Goal: Information Seeking & Learning: Learn about a topic

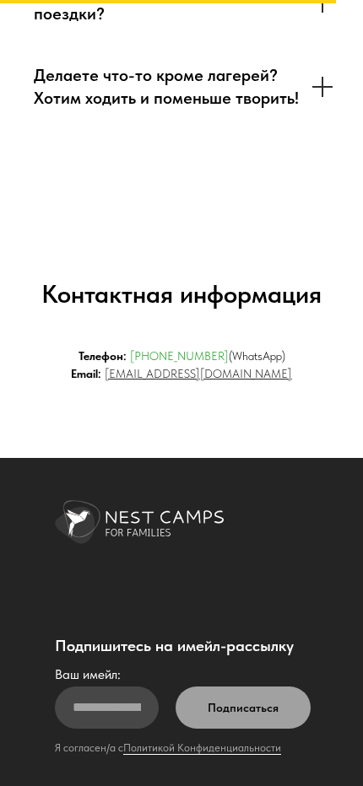
scroll to position [10203, 0]
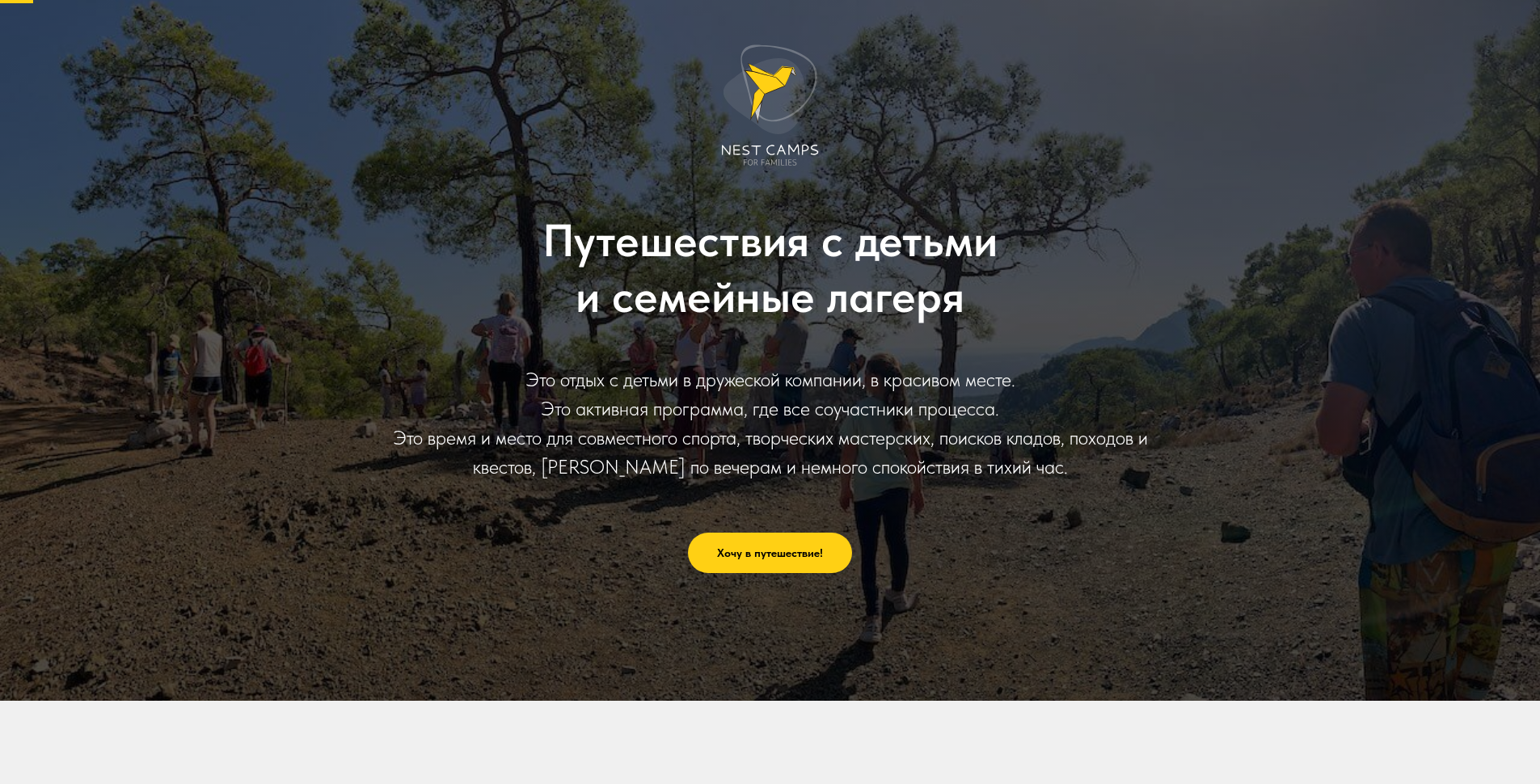
scroll to position [81, 0]
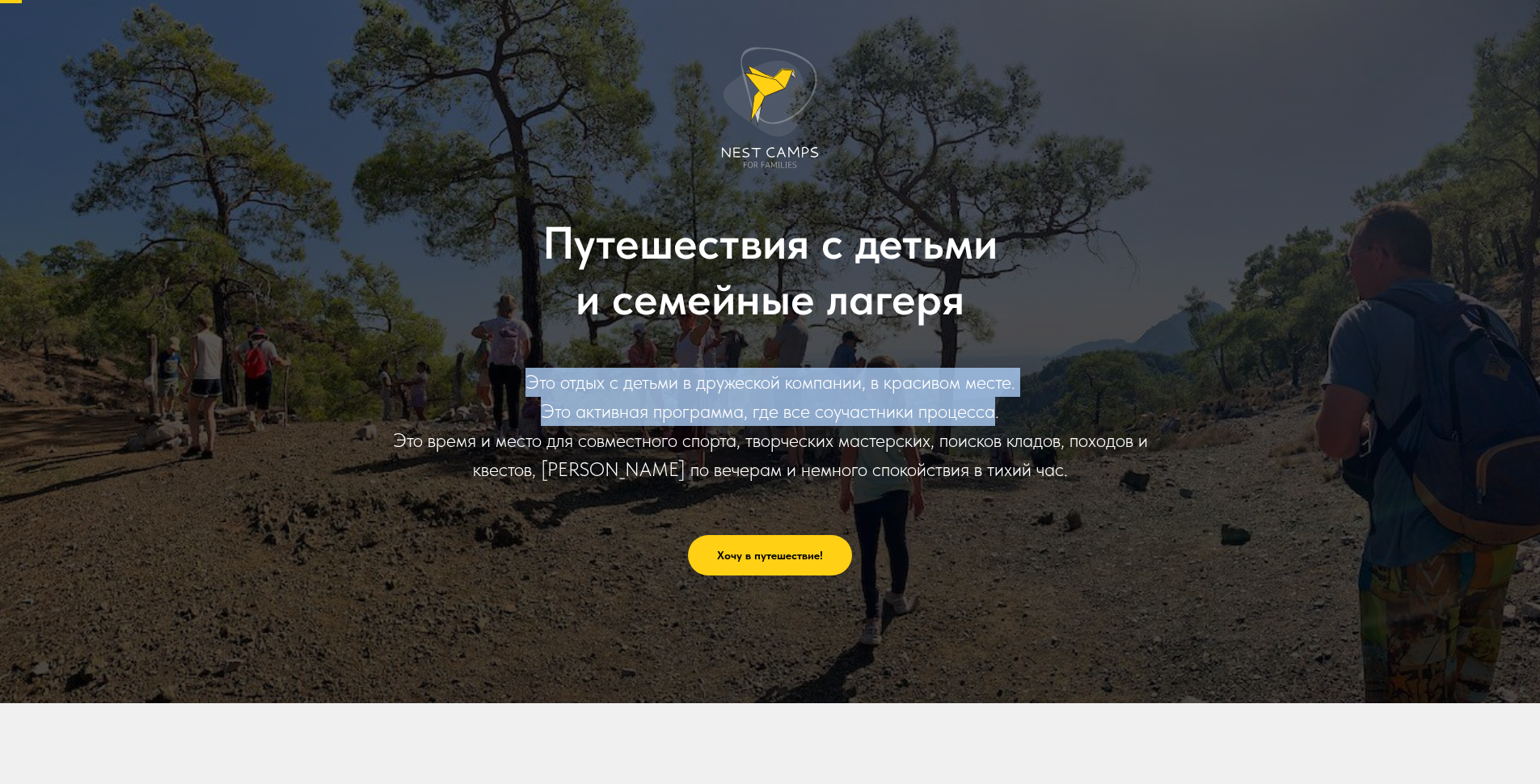
drag, startPoint x: 519, startPoint y: 374, endPoint x: 992, endPoint y: 421, distance: 475.3
click at [992, 421] on div "Это отдых с детьми в дружеской компании, в красивом месте. Это активная програм…" at bounding box center [770, 426] width 776 height 116
click at [658, 392] on div "Это отдых с детьми в дружеской компании, в красивом месте. Это активная програм…" at bounding box center [770, 426] width 776 height 116
click at [569, 389] on div "Это отдых с детьми в дружеской компании, в красивом месте. Это активная програм…" at bounding box center [770, 426] width 776 height 116
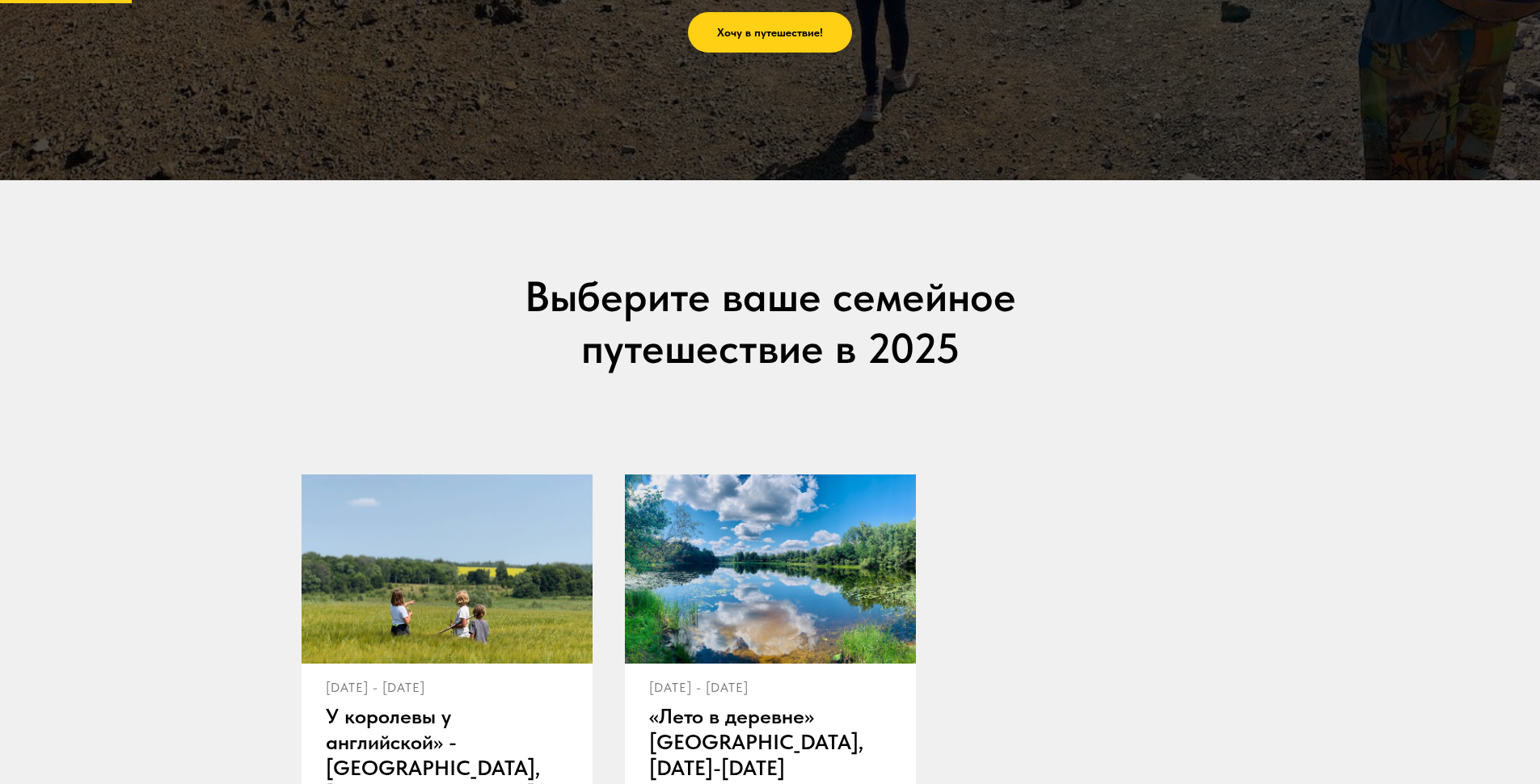
scroll to position [808, 0]
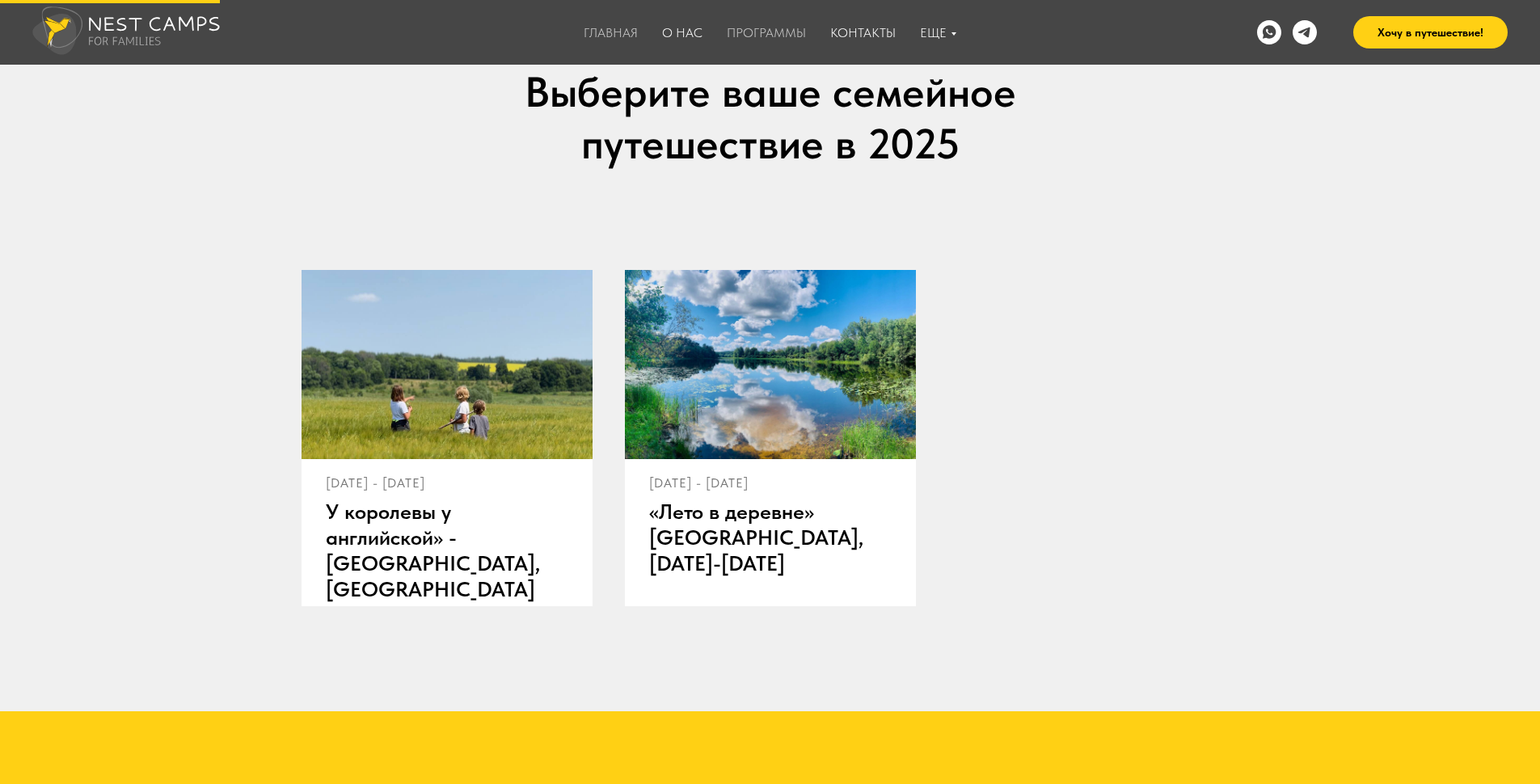
click at [757, 26] on link "Программы" at bounding box center [766, 33] width 80 height 15
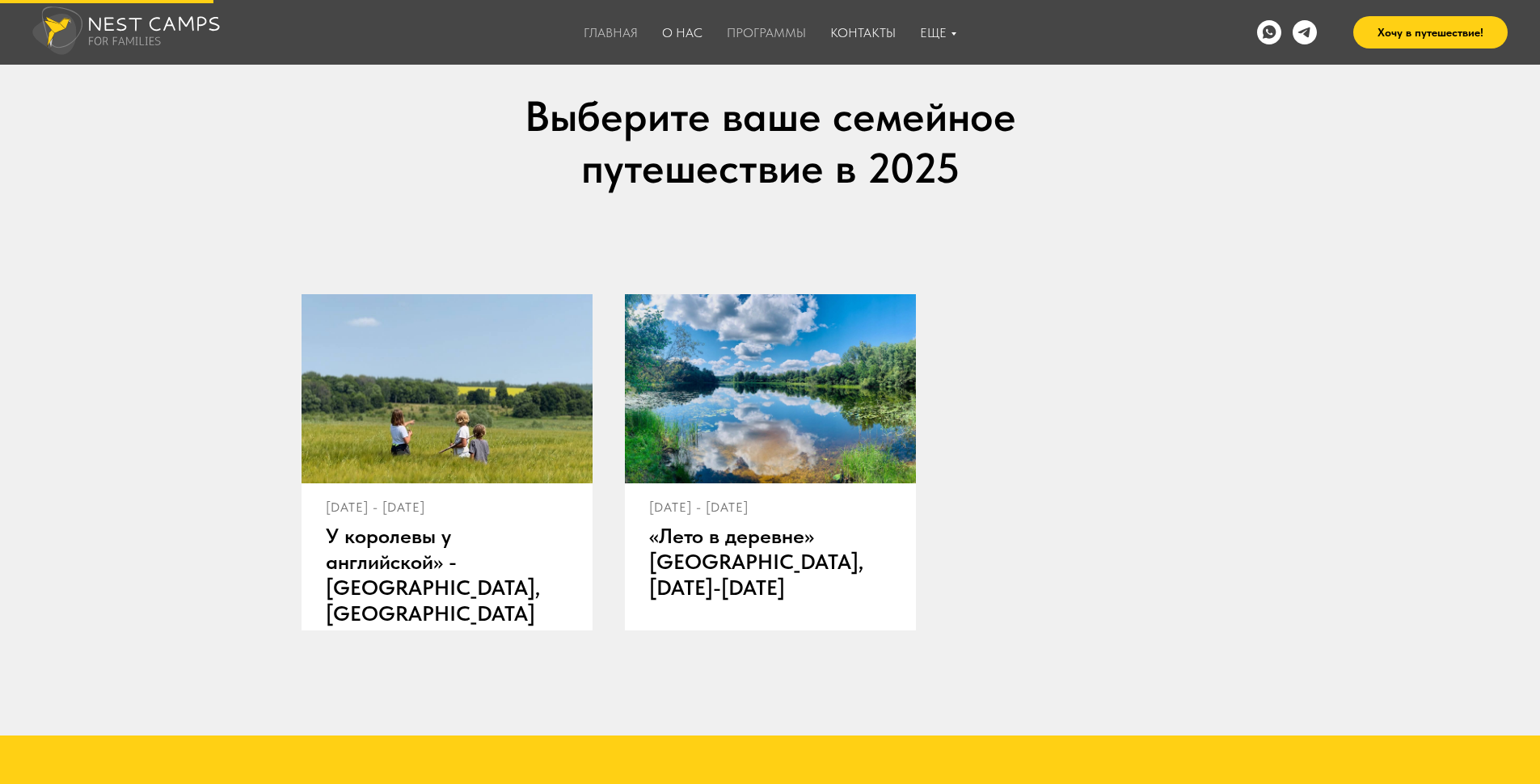
click at [426, 484] on div "24 июля - 2 августа 2025 У королевы у английской» - Орловка, Тульская область" at bounding box center [448, 556] width 292 height 147
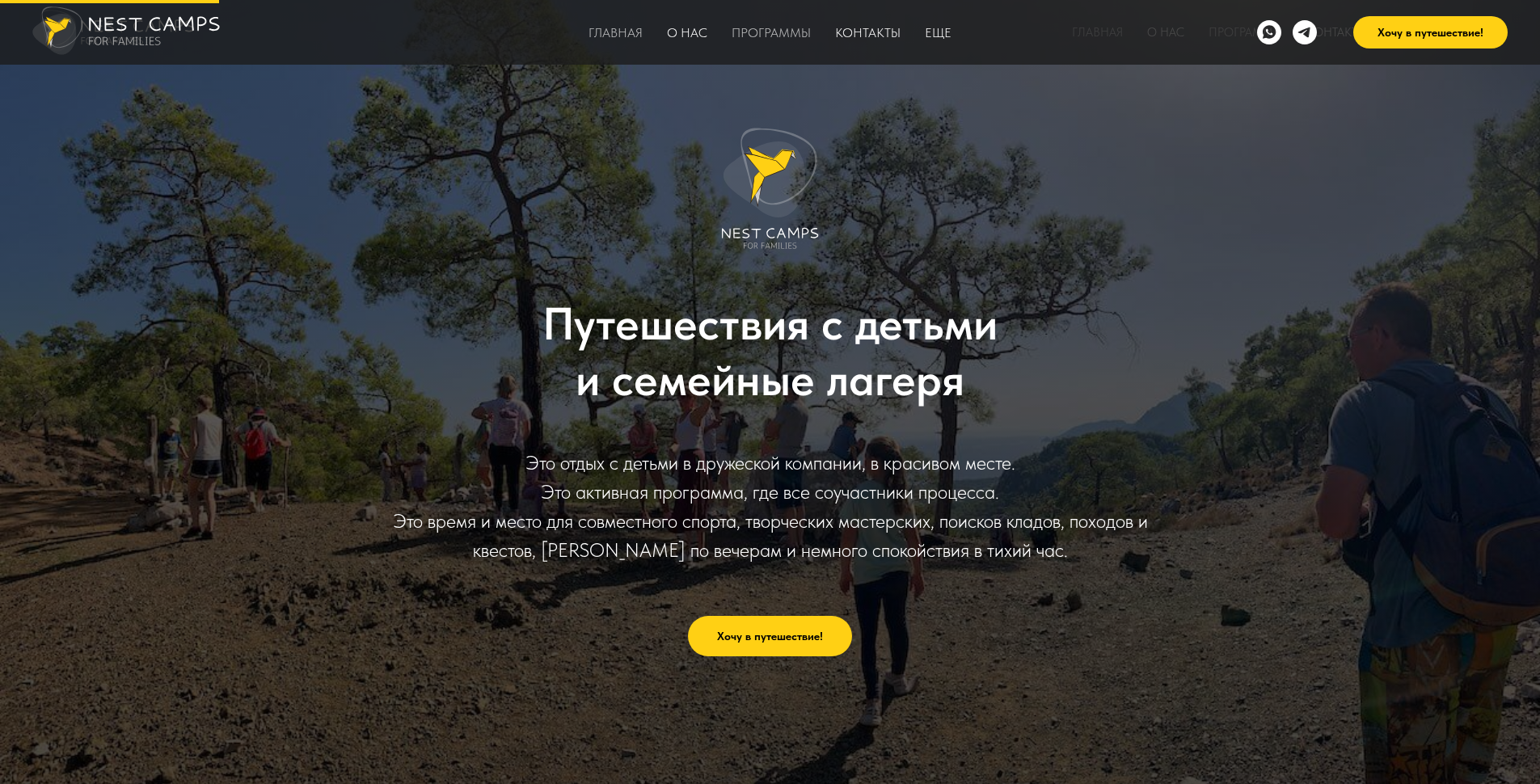
scroll to position [784, 0]
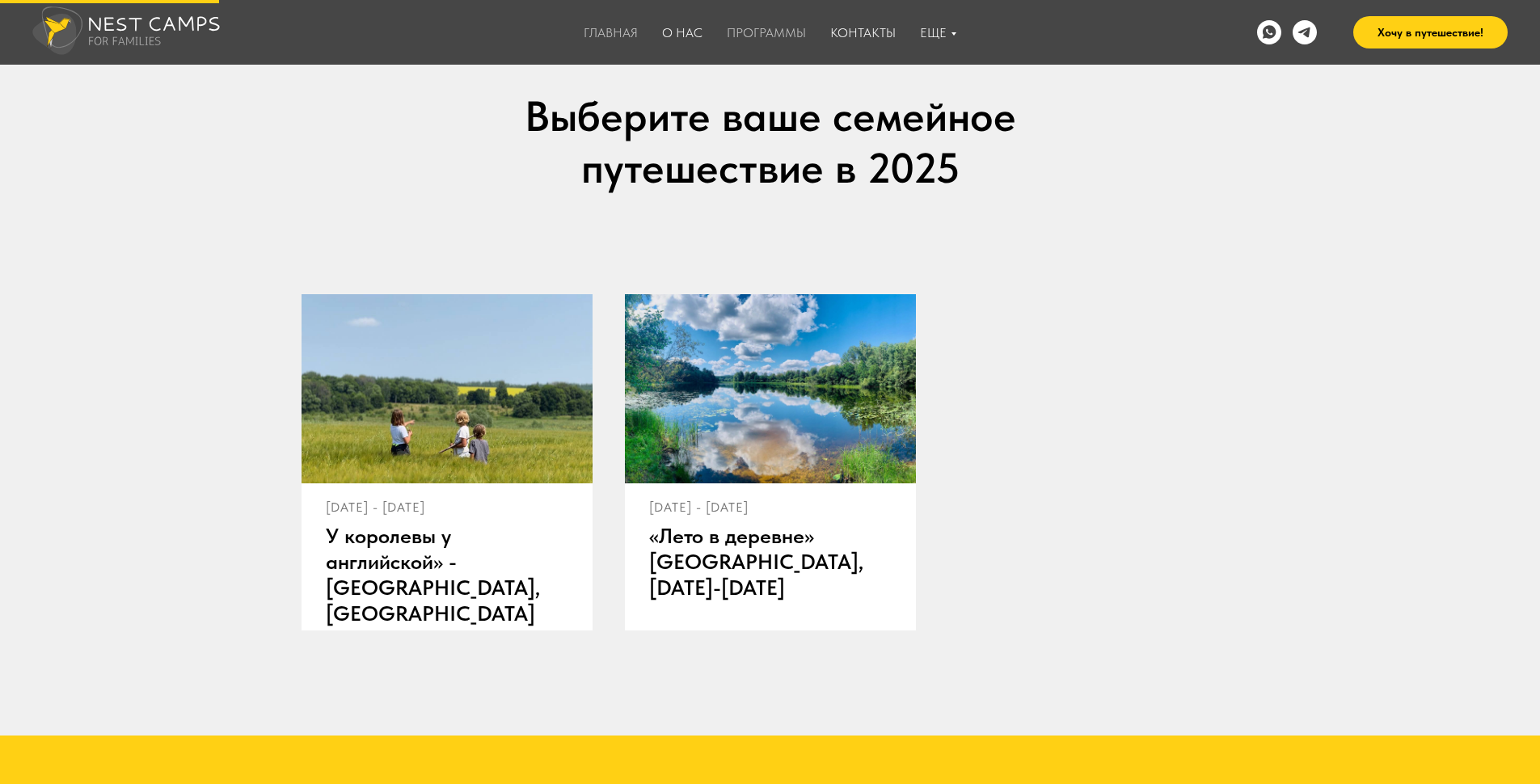
click at [755, 403] on div at bounding box center [771, 388] width 292 height 189
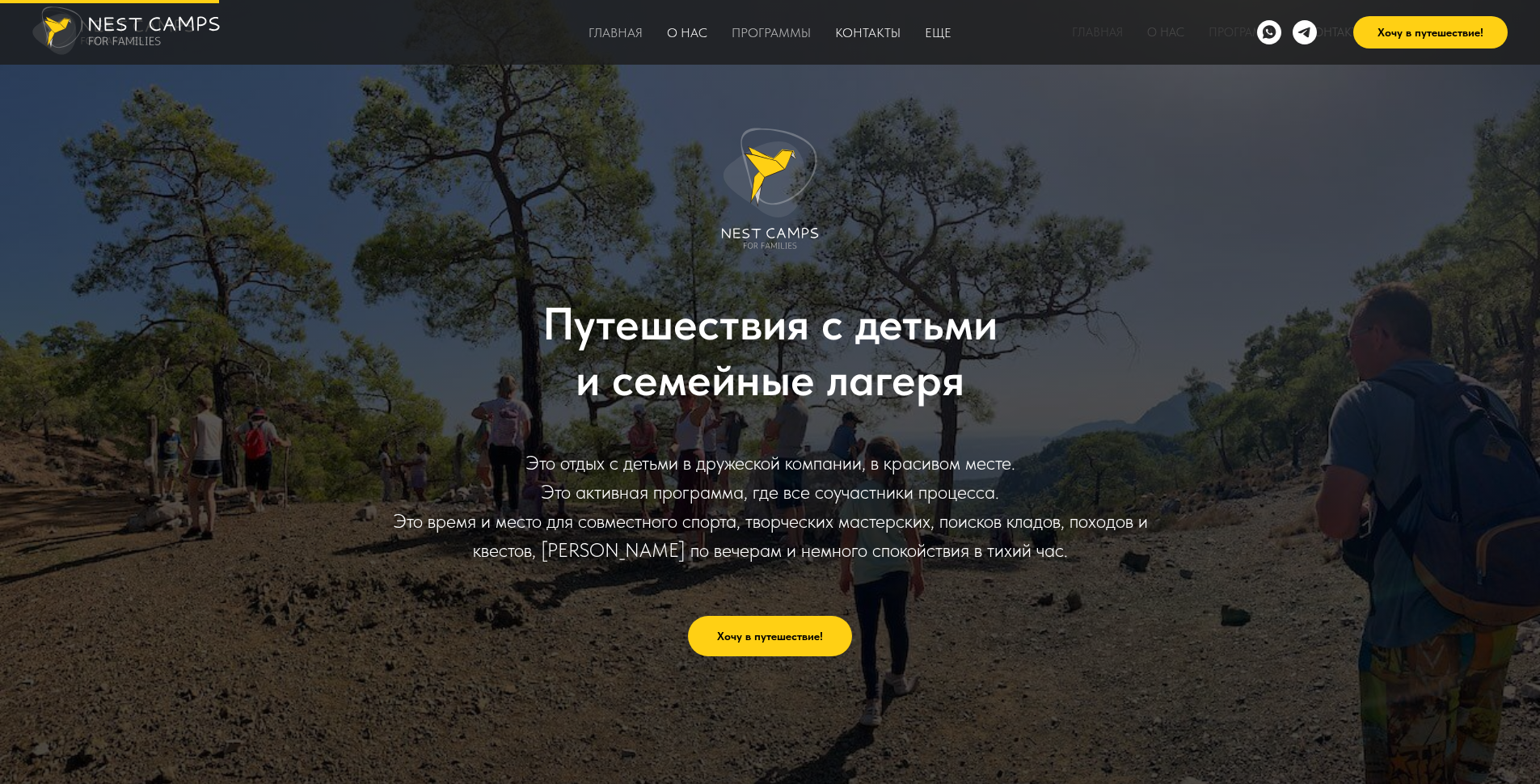
scroll to position [784, 0]
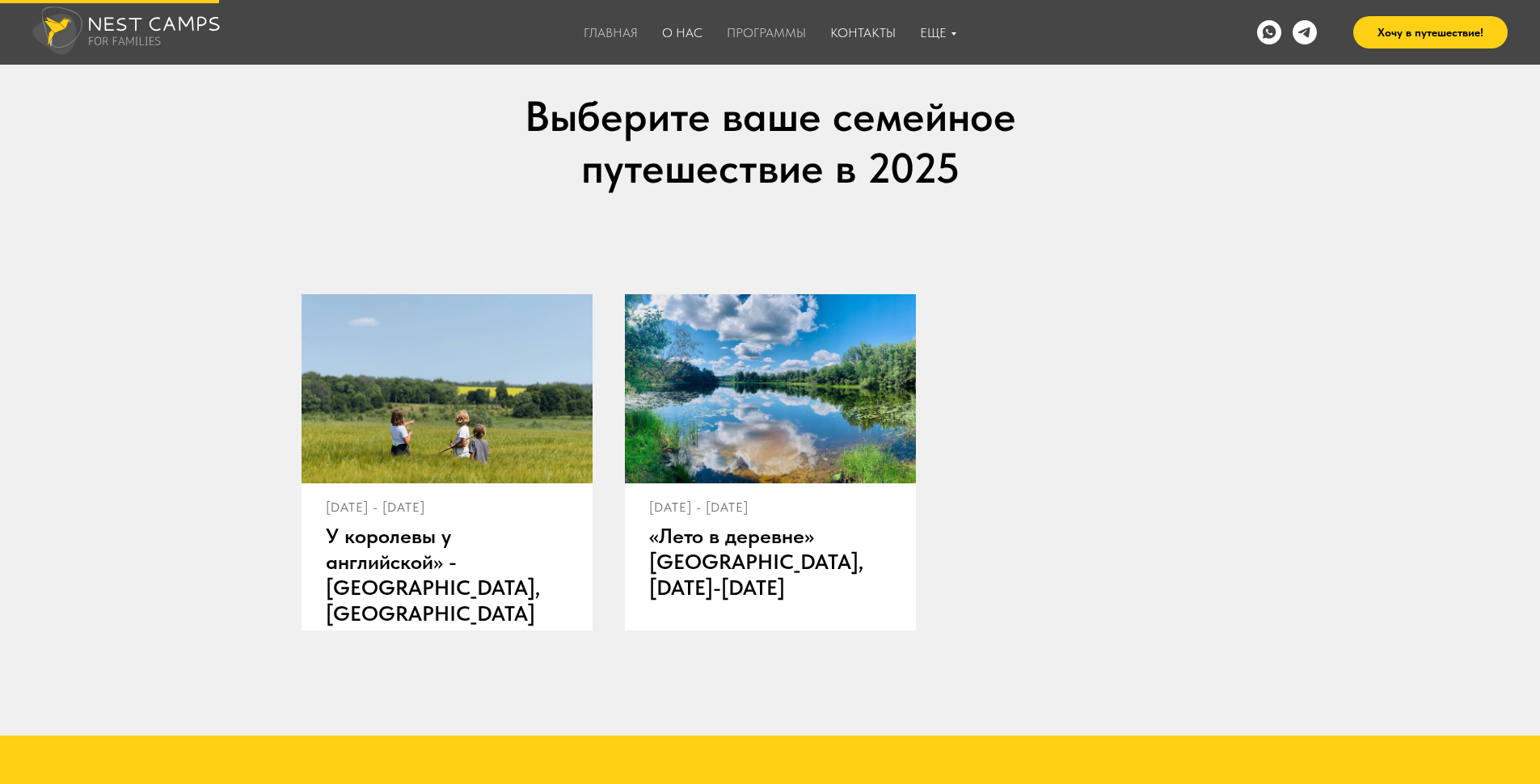
click at [771, 33] on link "Программы" at bounding box center [766, 33] width 80 height 15
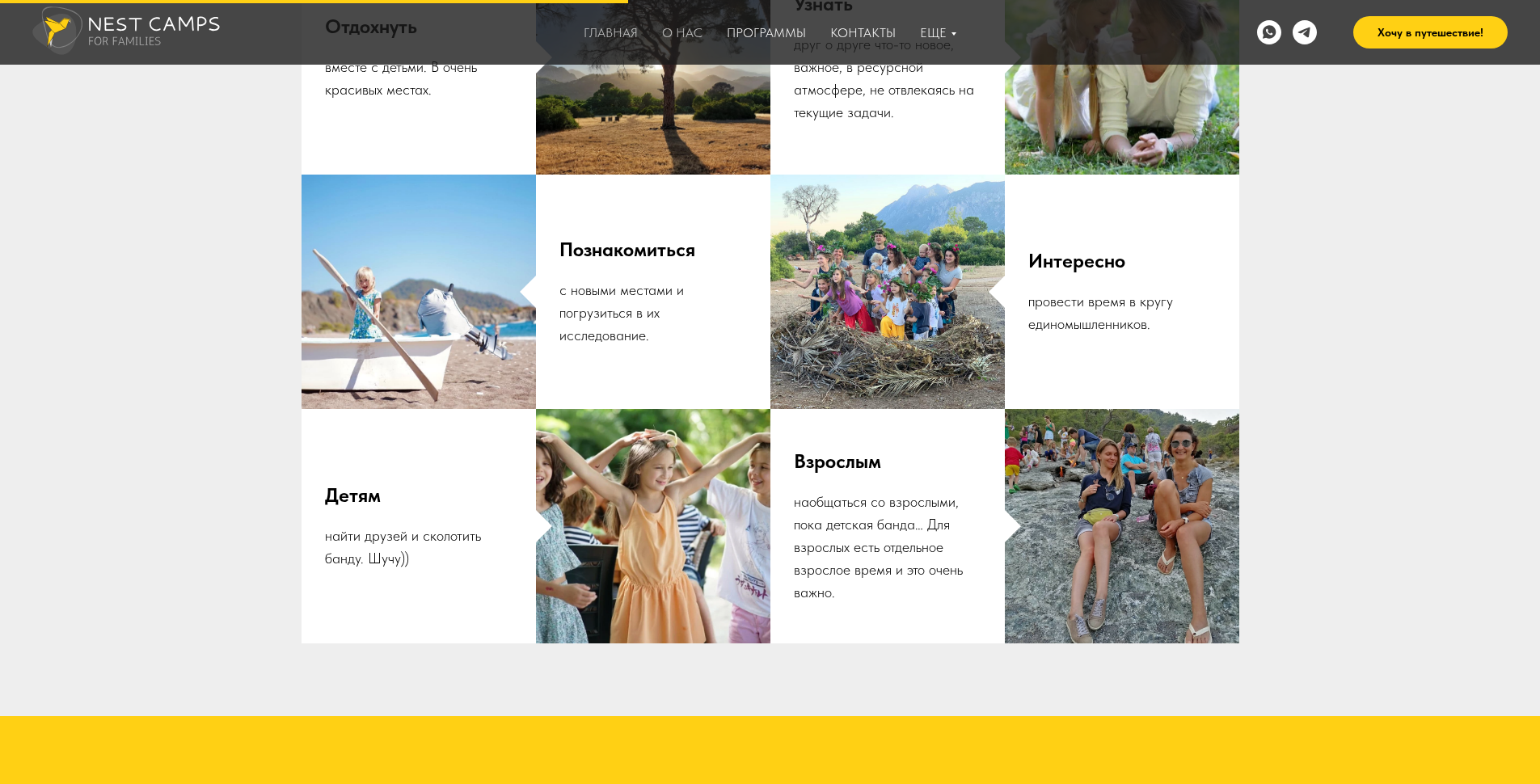
scroll to position [2182, 0]
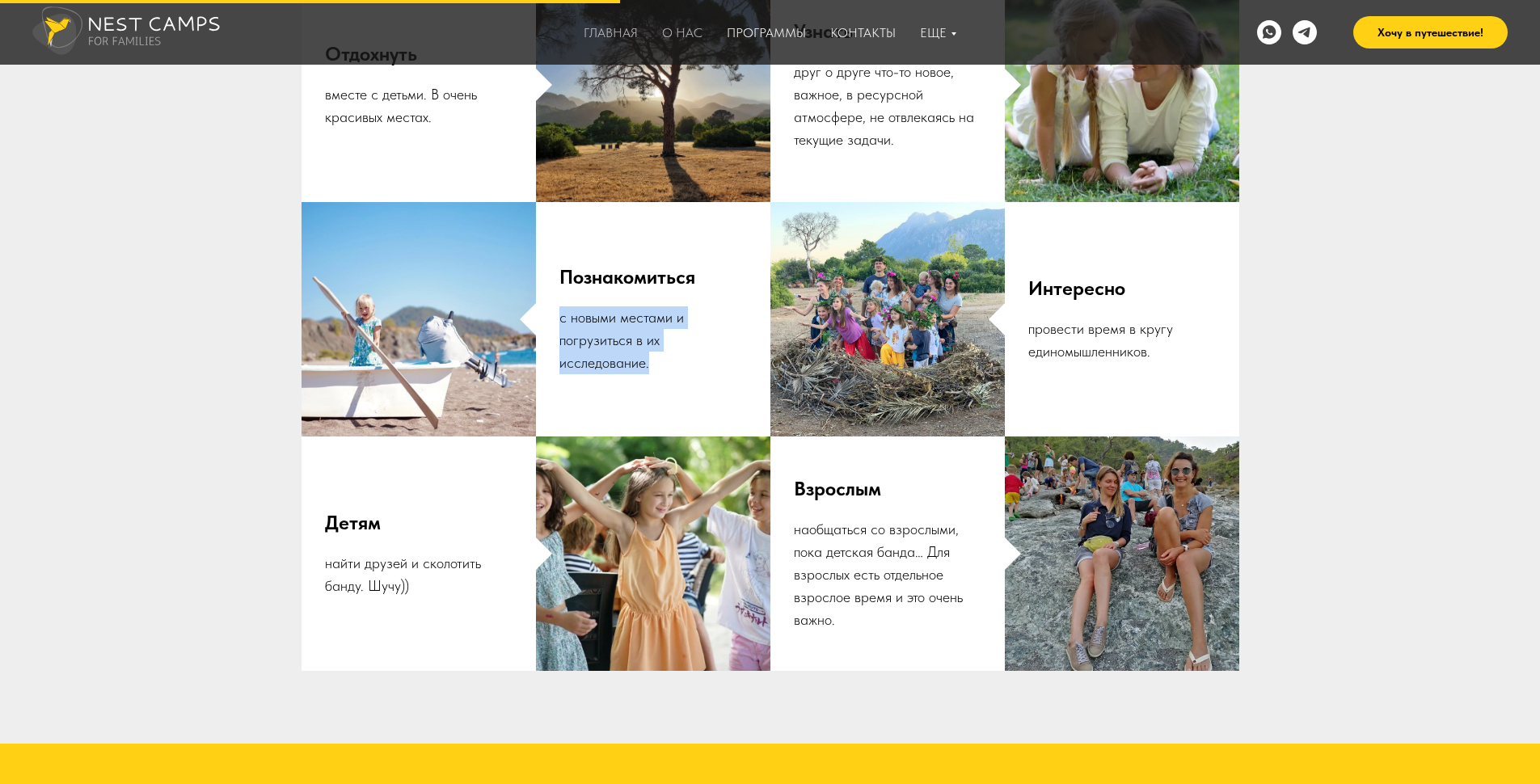
drag, startPoint x: 674, startPoint y: 380, endPoint x: 559, endPoint y: 322, distance: 128.8
click at [559, 322] on div "Познакомиться с новыми местами и погрузиться в их исследование." at bounding box center [653, 319] width 188 height 142
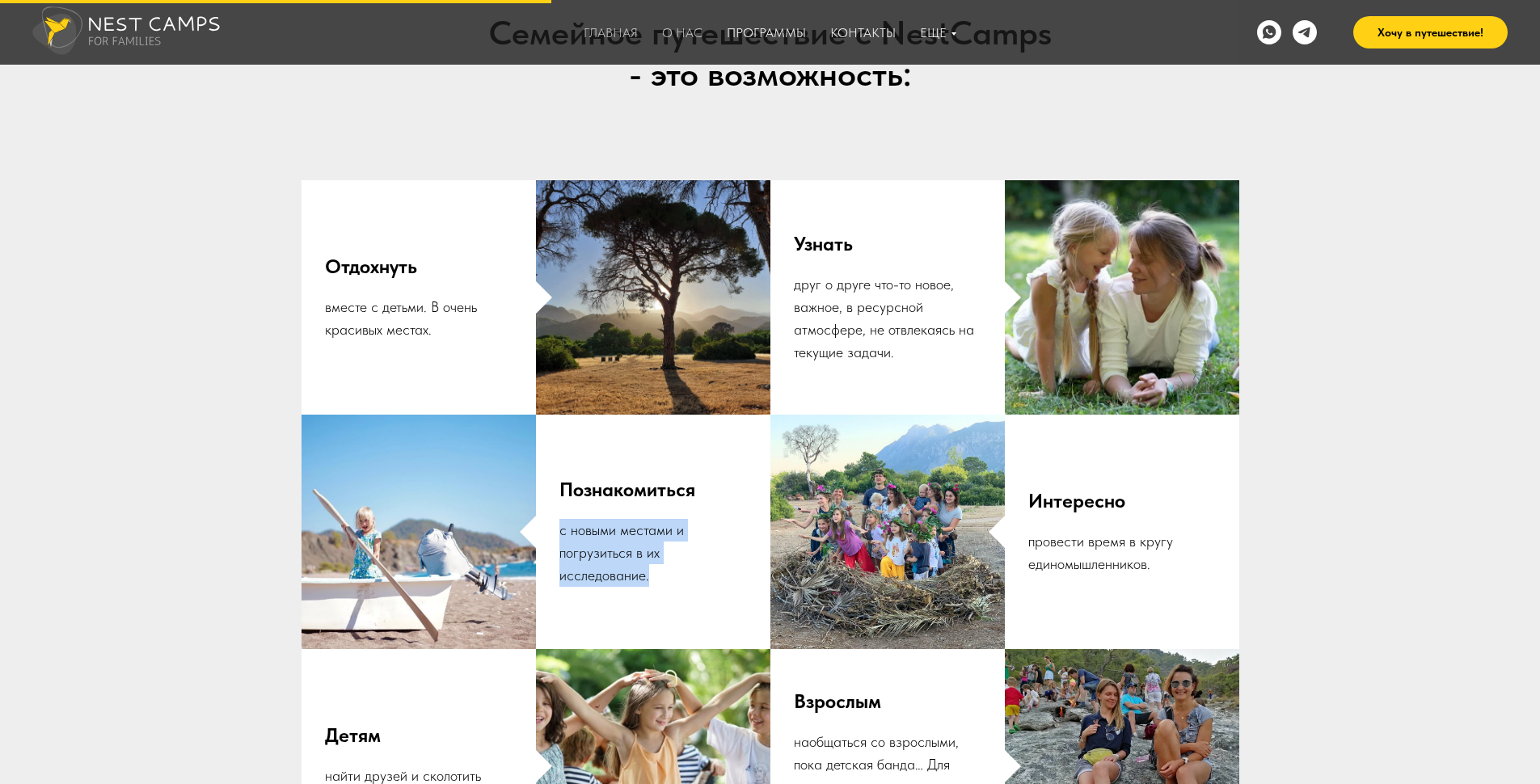
scroll to position [2020, 0]
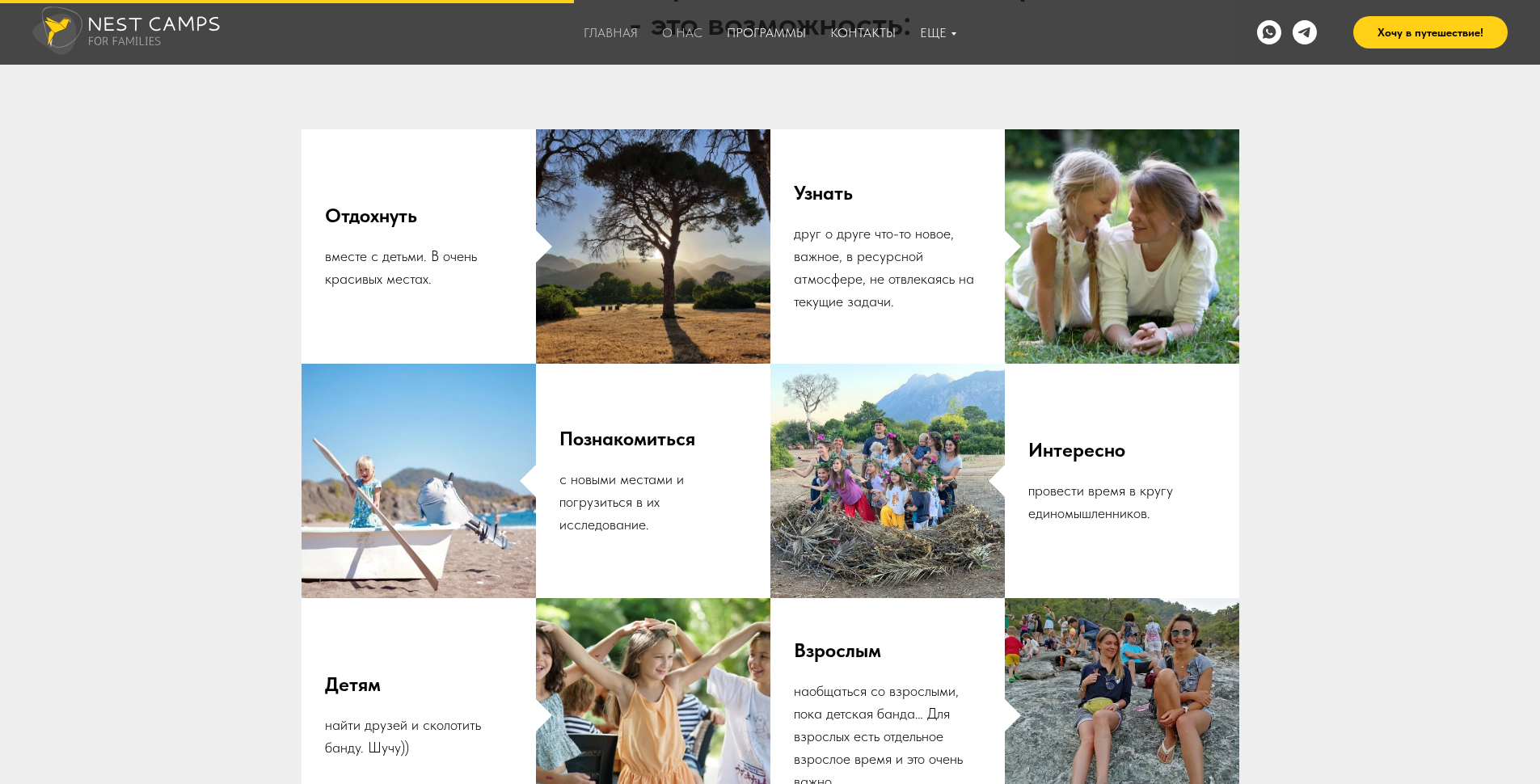
click at [1281, 253] on div "Семейное путешествие с NestCamps - это возможность: Отдохнуть вместе с детьми. …" at bounding box center [770, 397] width 1540 height 871
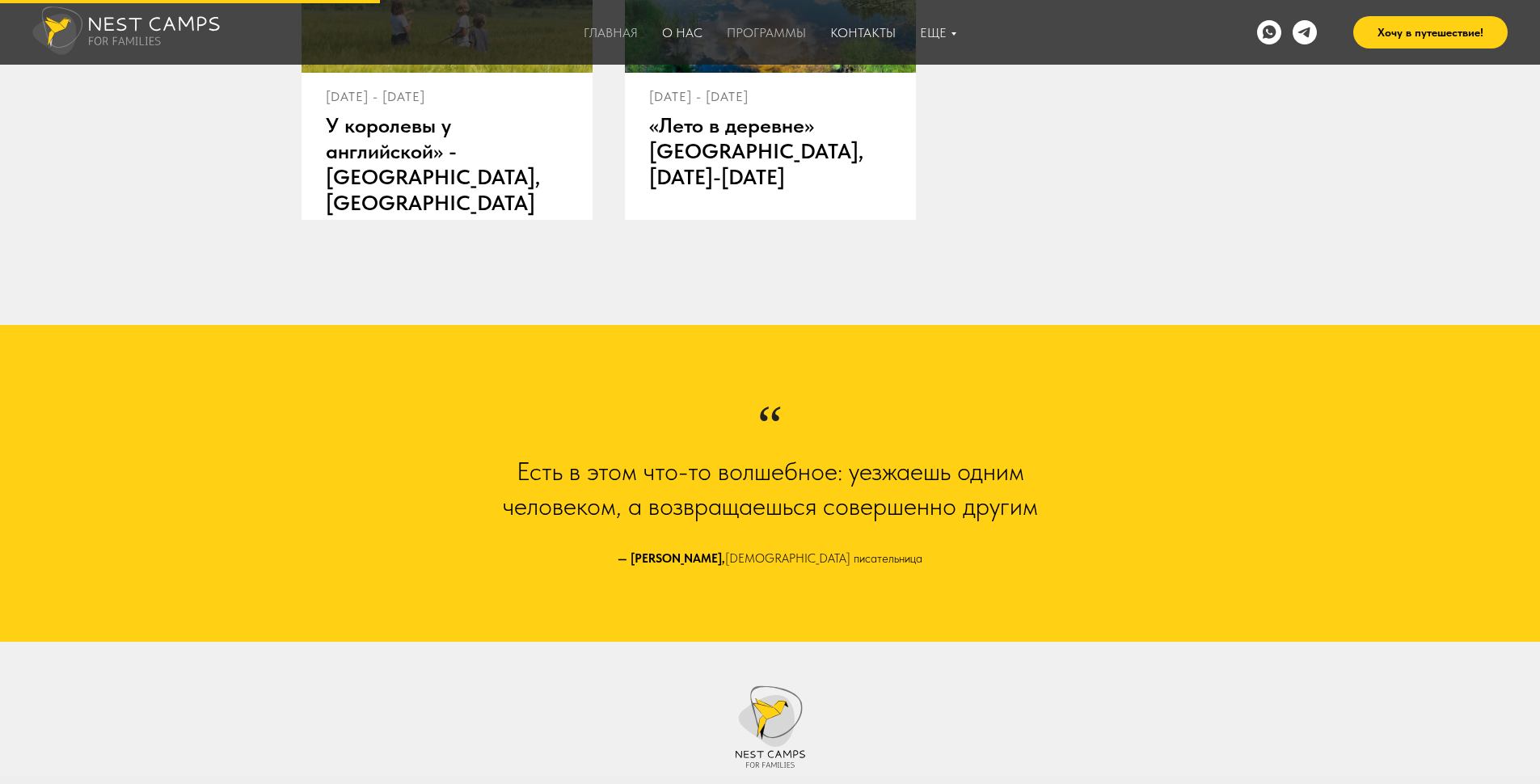
scroll to position [1131, 0]
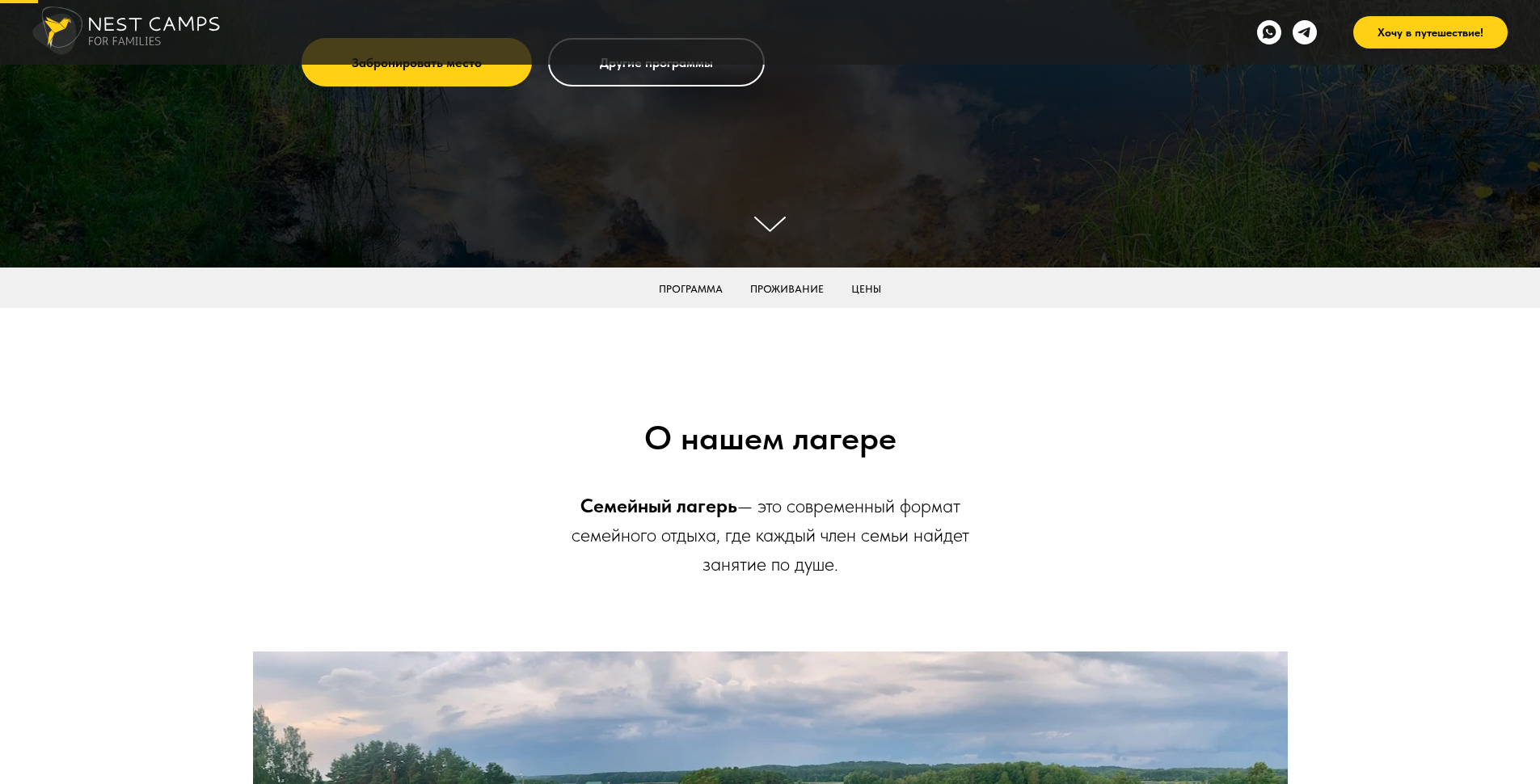
scroll to position [323, 0]
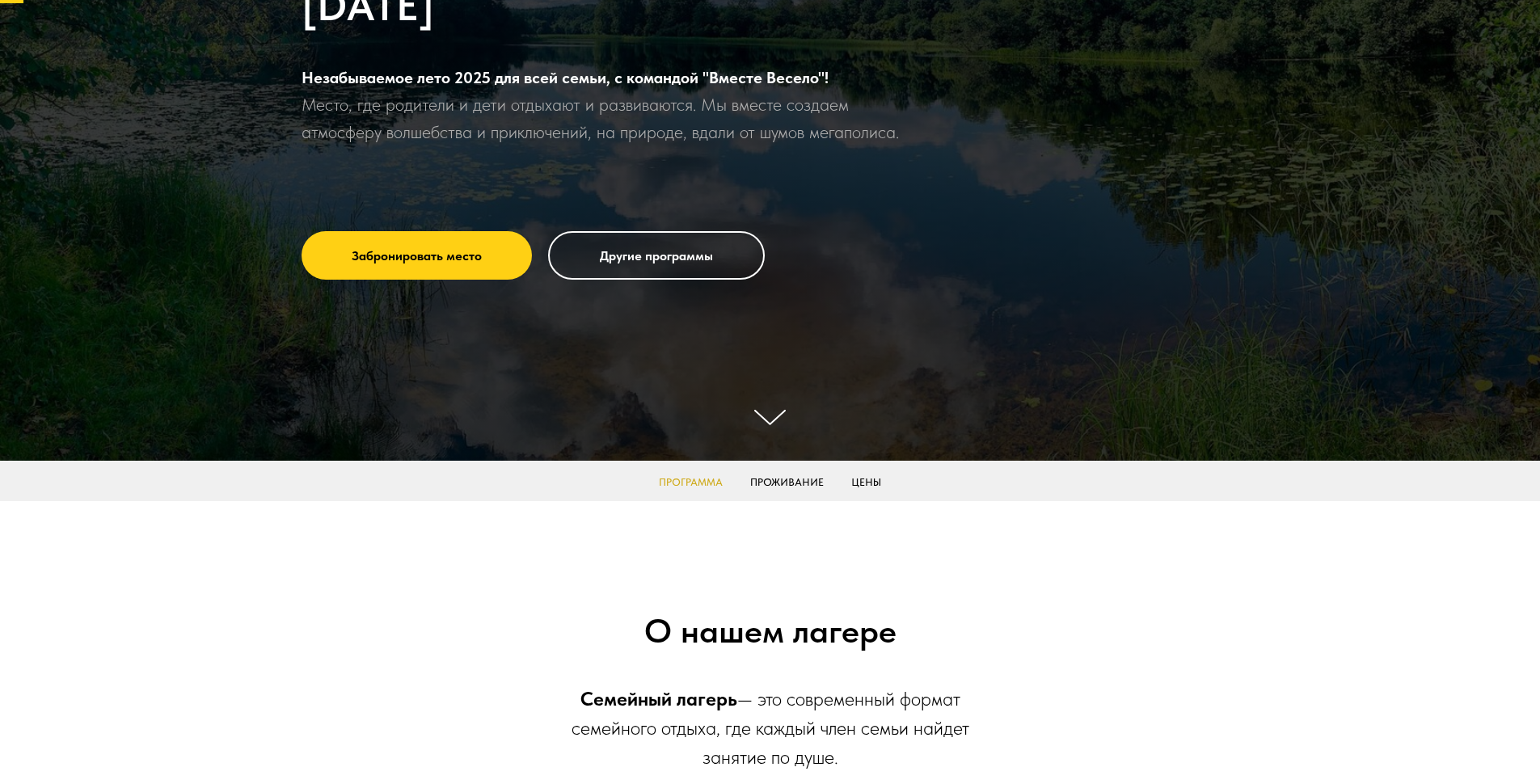
click at [702, 483] on link "Программа" at bounding box center [690, 482] width 64 height 12
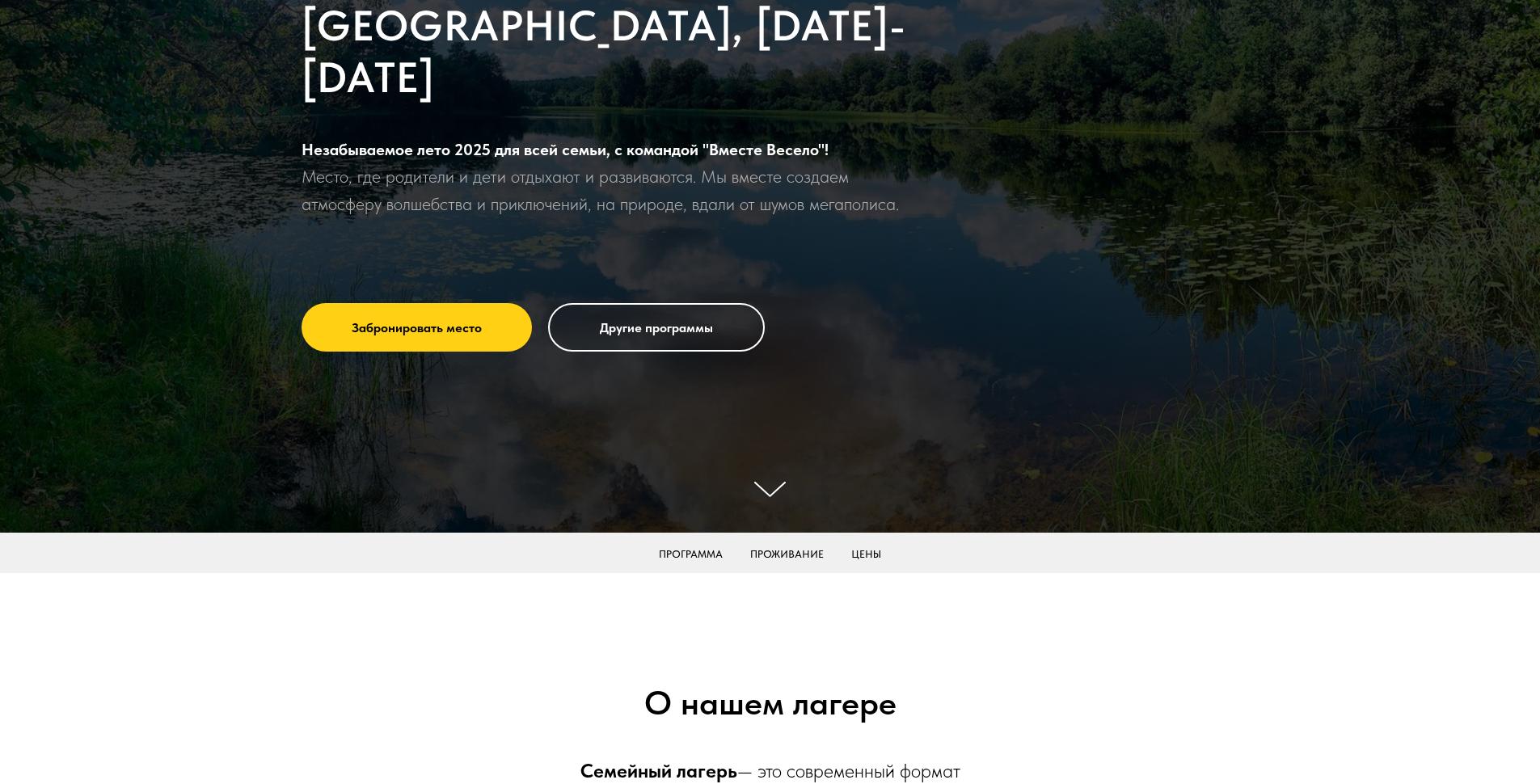
scroll to position [404, 0]
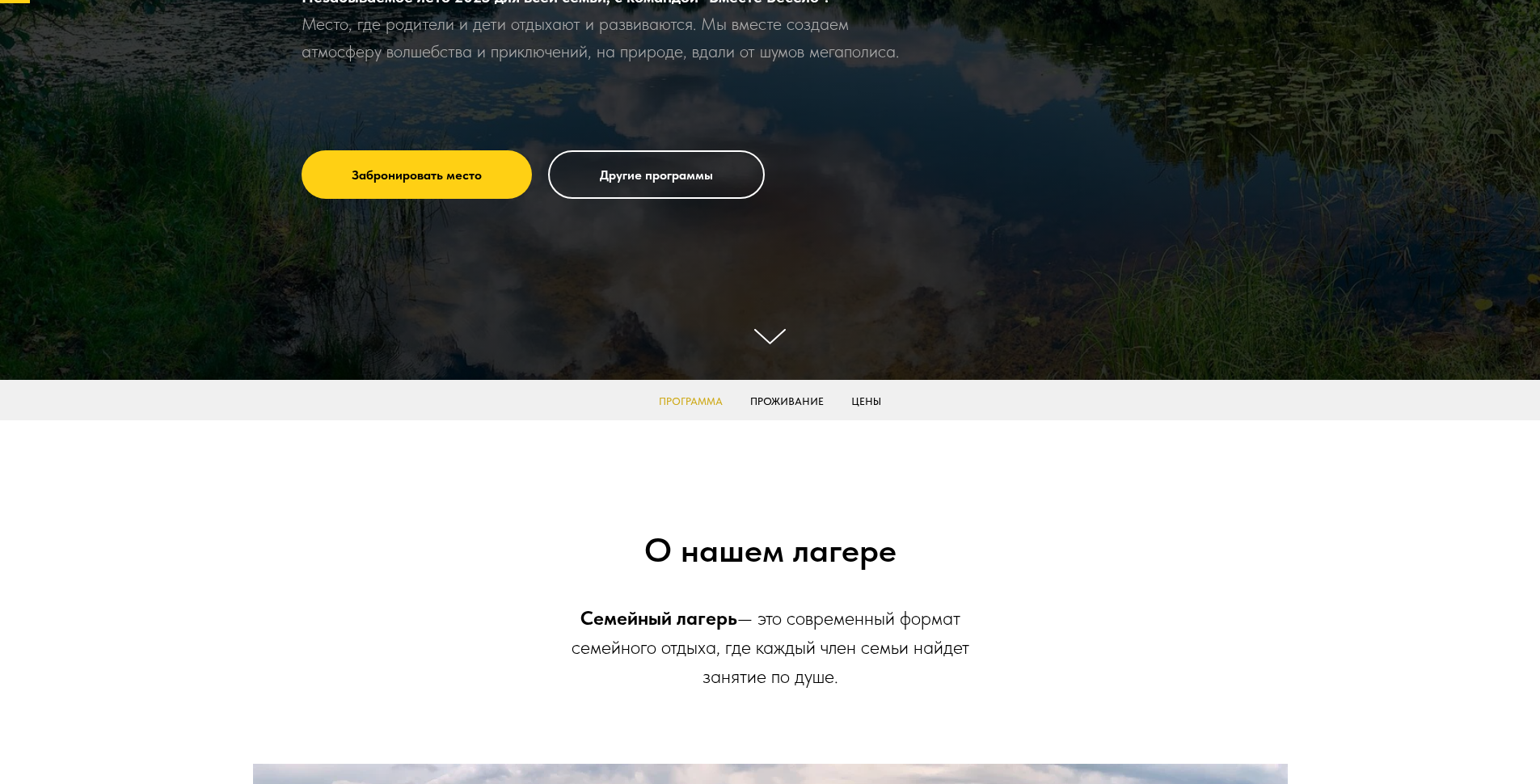
click at [688, 404] on link "Программа" at bounding box center [690, 401] width 64 height 12
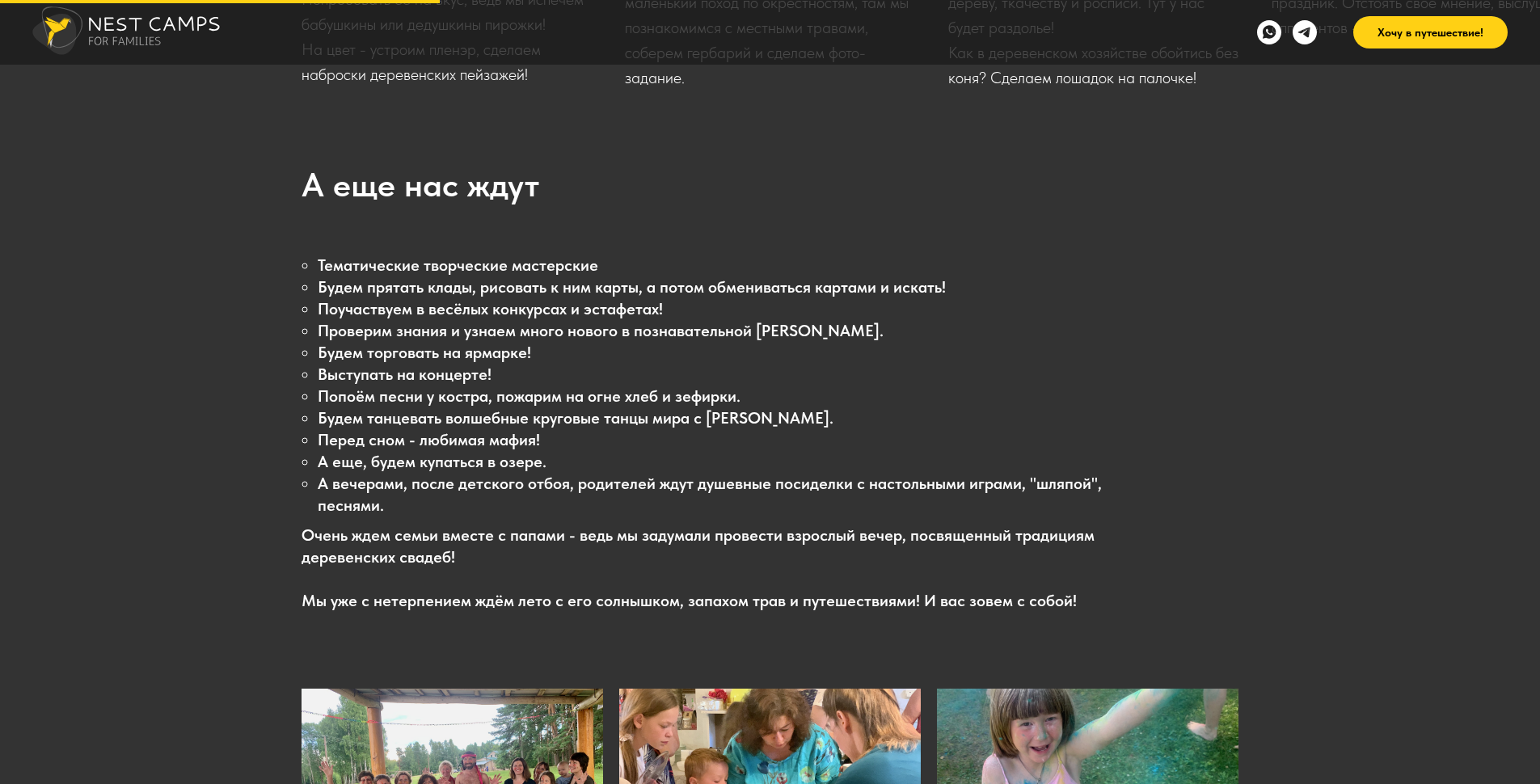
scroll to position [5758, 0]
